Goal: Information Seeking & Learning: Learn about a topic

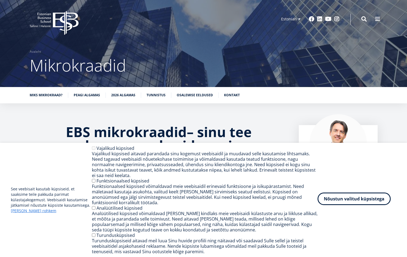
click at [370, 197] on button "Nõustun valitud küpsistega" at bounding box center [354, 198] width 73 height 13
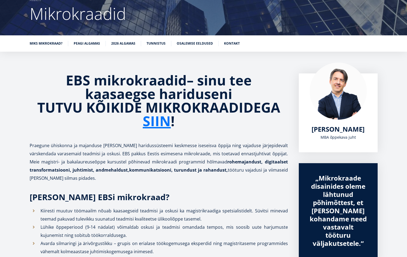
scroll to position [65, 0]
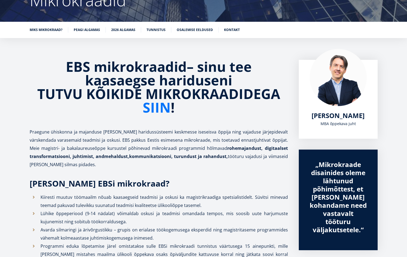
click at [164, 112] on link "SIIN" at bounding box center [157, 108] width 28 height 14
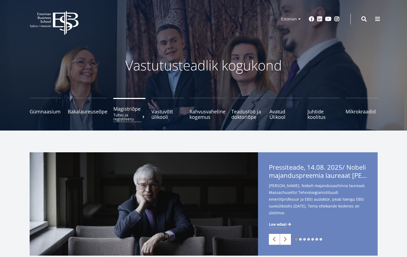
click at [128, 113] on small "Tutvu ja registreeru" at bounding box center [129, 117] width 32 height 8
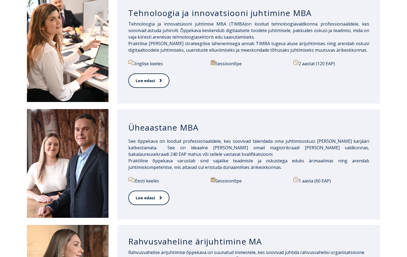
scroll to position [435, 0]
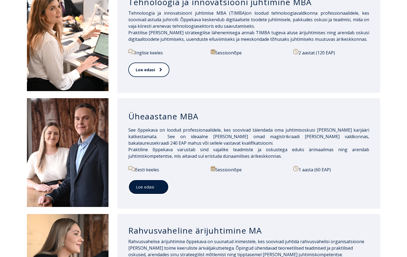
click at [154, 185] on link "Loe edasi" at bounding box center [148, 186] width 41 height 15
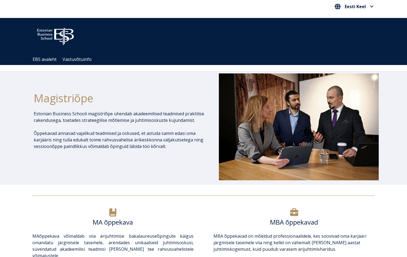
scroll to position [0, 0]
